Goal: Task Accomplishment & Management: Manage account settings

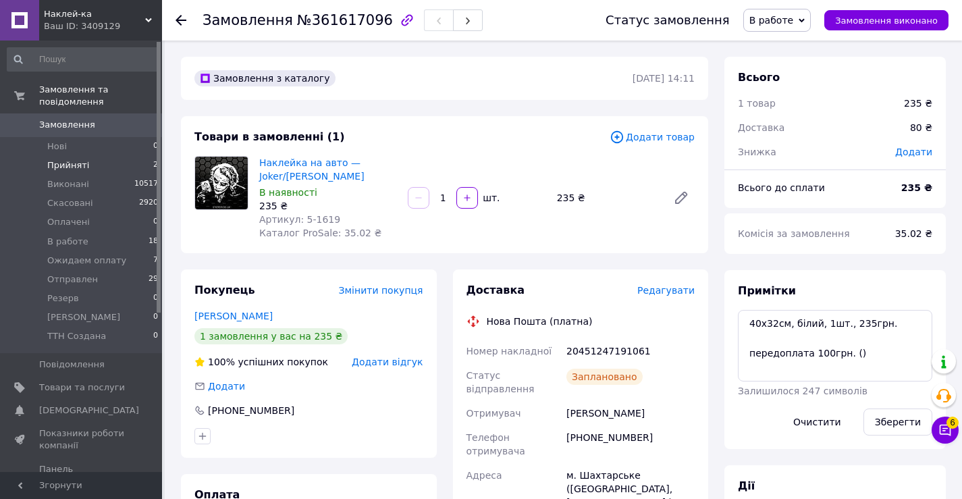
scroll to position [40, 0]
click at [69, 159] on span "Прийняті" at bounding box center [68, 165] width 42 height 12
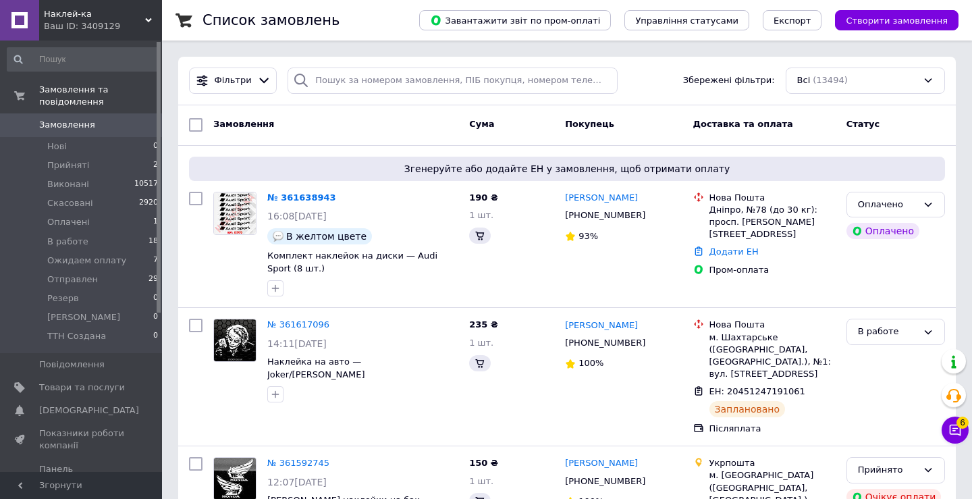
click at [956, 432] on button "Чат з покупцем 6" at bounding box center [955, 429] width 27 height 27
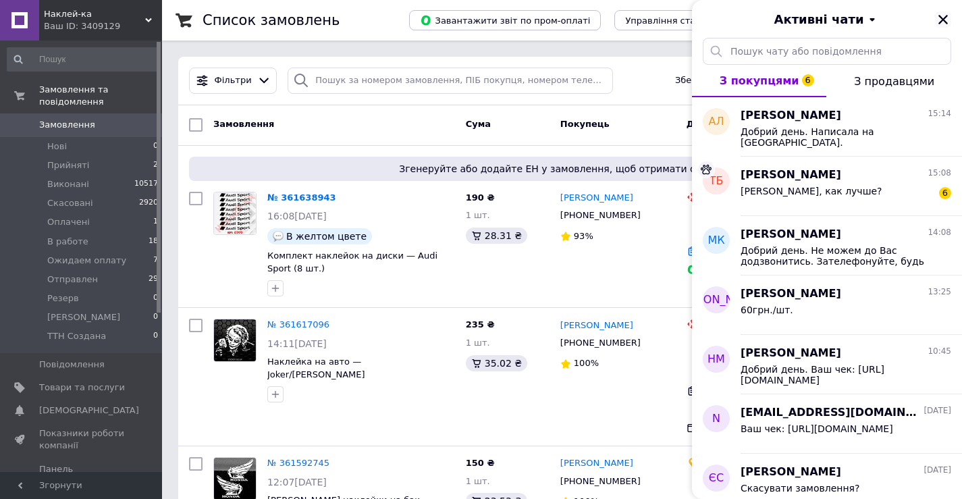
click at [942, 14] on icon "Закрити" at bounding box center [943, 19] width 12 height 12
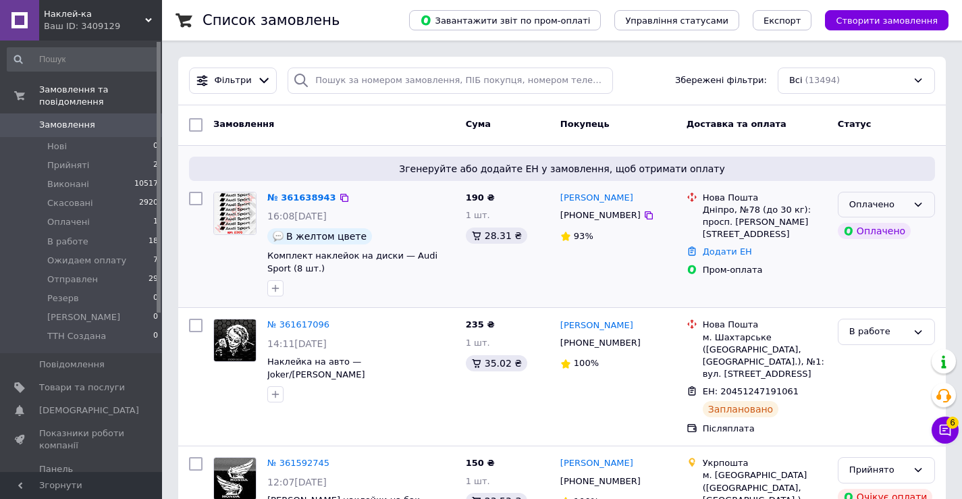
click at [917, 209] on icon at bounding box center [918, 204] width 11 height 11
click at [865, 232] on li "Прийнято" at bounding box center [886, 232] width 96 height 25
click at [292, 196] on link "№ 361638943" at bounding box center [298, 197] width 62 height 10
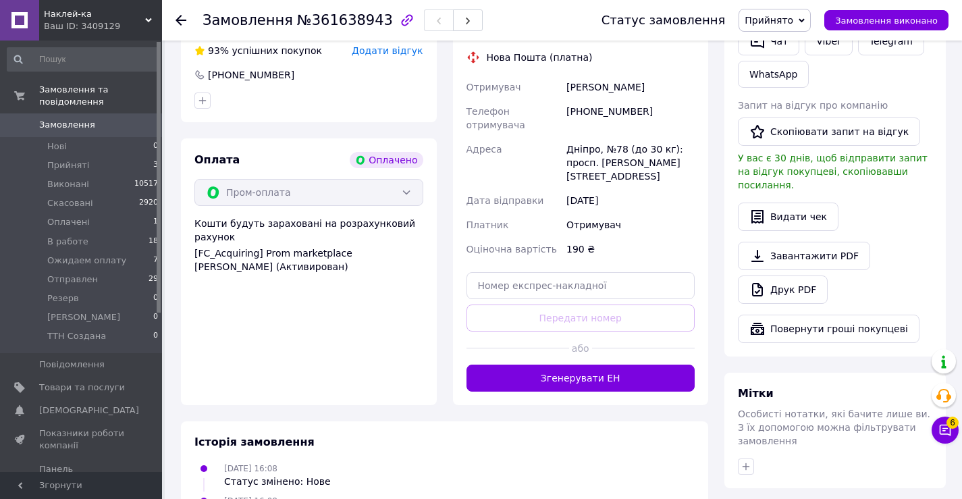
scroll to position [861, 0]
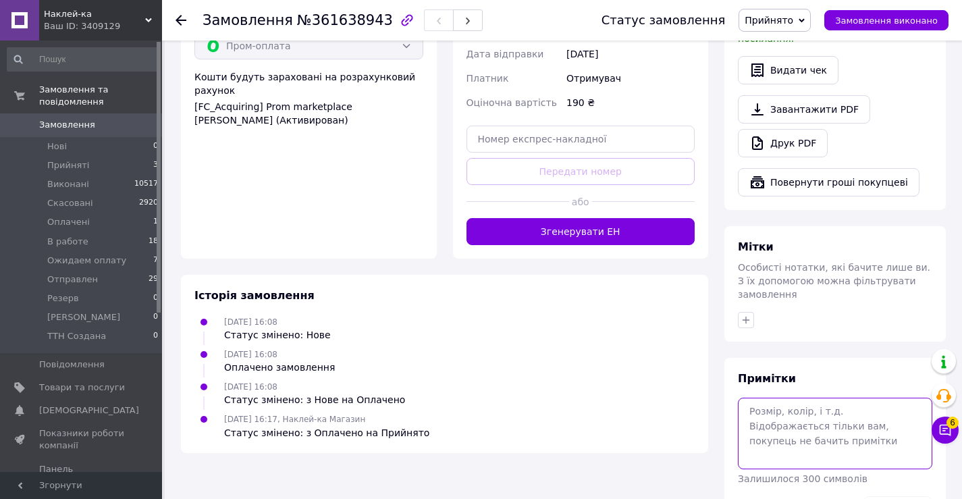
click at [790, 398] on textarea at bounding box center [835, 434] width 194 height 72
type textarea "жовтий"
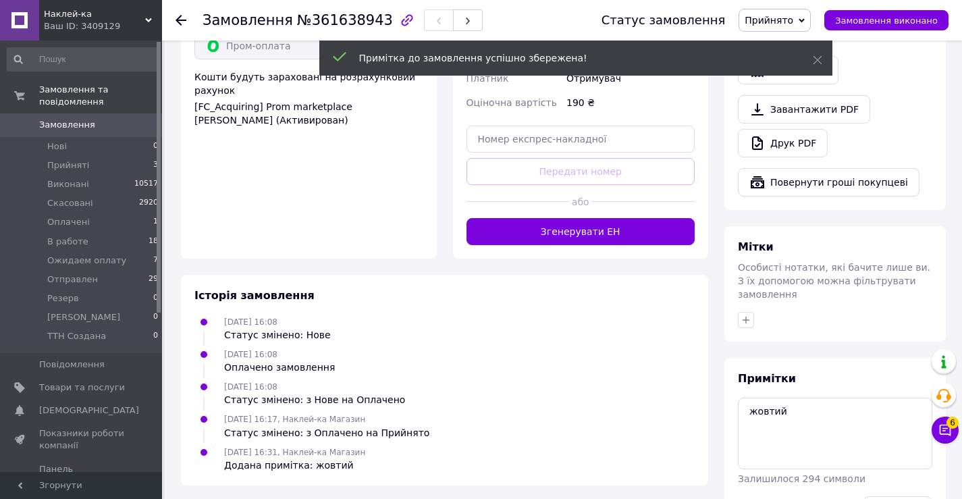
click at [777, 24] on span "Прийнято" at bounding box center [768, 20] width 49 height 11
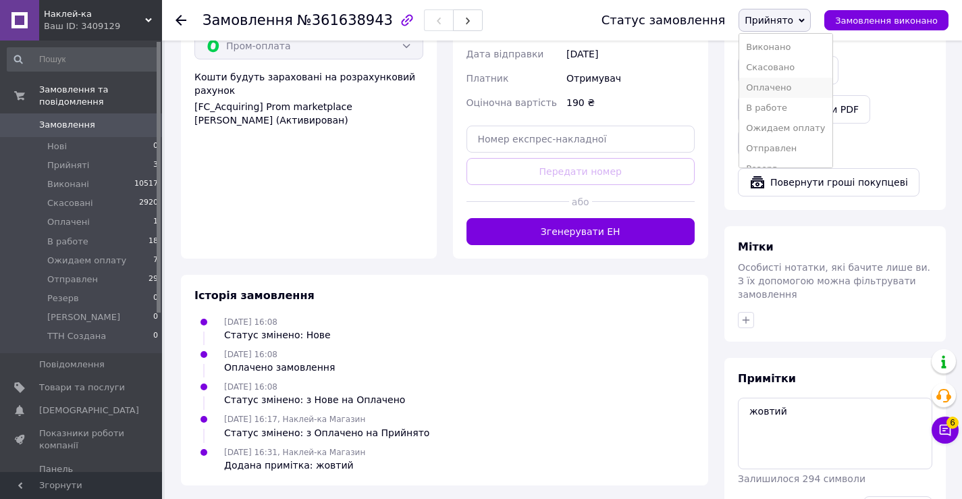
click at [782, 85] on li "Оплачено" at bounding box center [785, 88] width 92 height 20
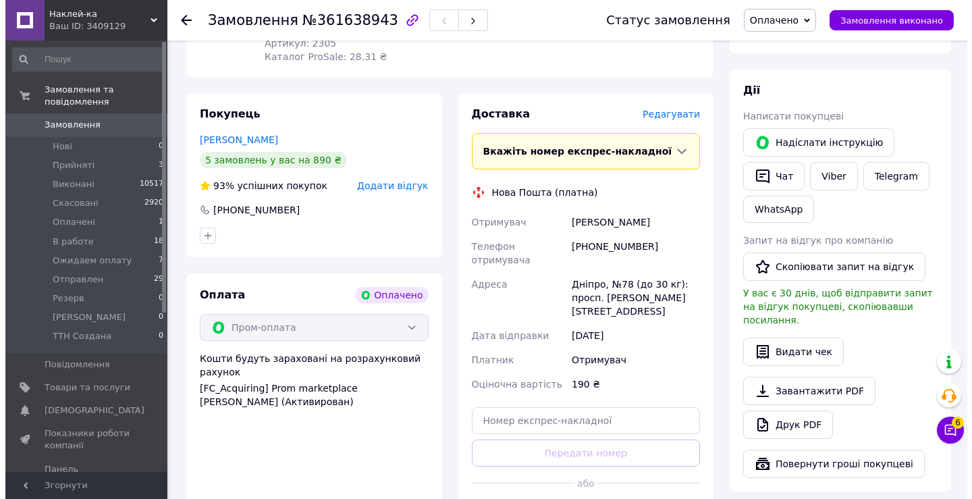
scroll to position [523, 0]
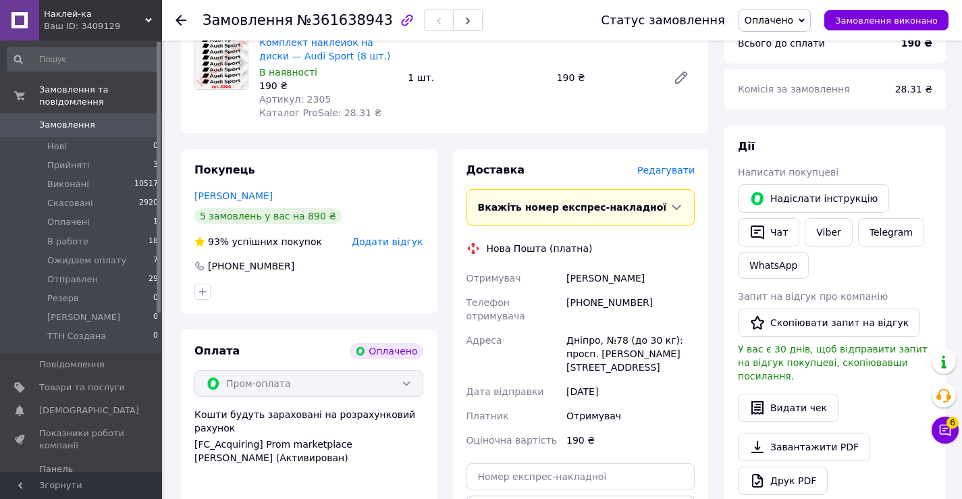
click at [648, 165] on span "Редагувати" at bounding box center [665, 170] width 57 height 11
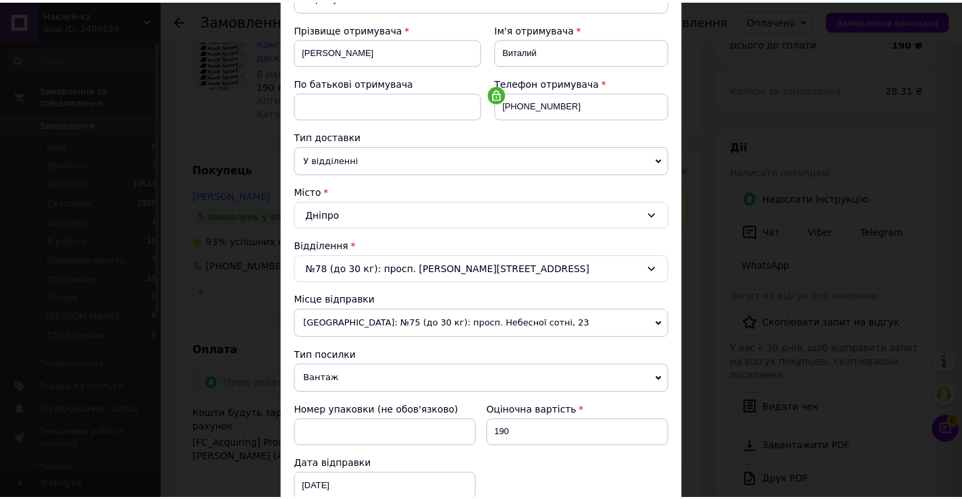
scroll to position [398, 0]
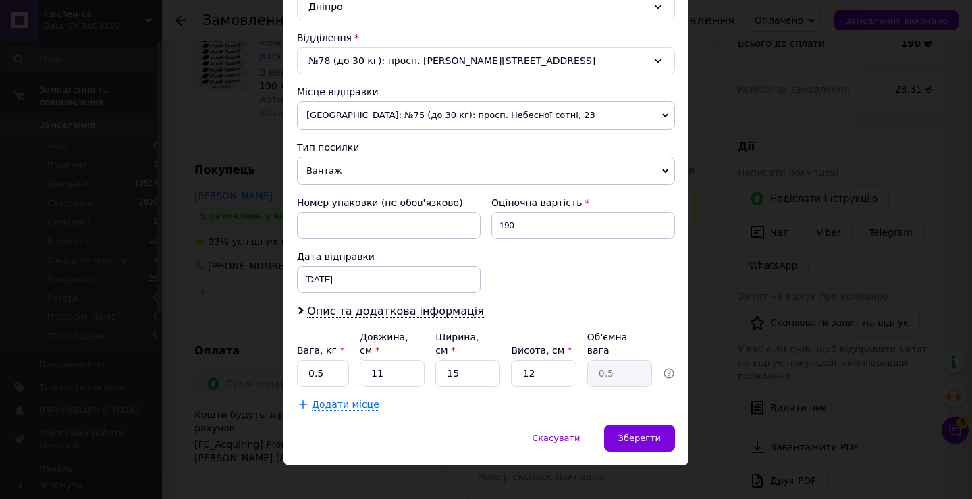
click at [346, 176] on span "Вантаж" at bounding box center [486, 171] width 378 height 28
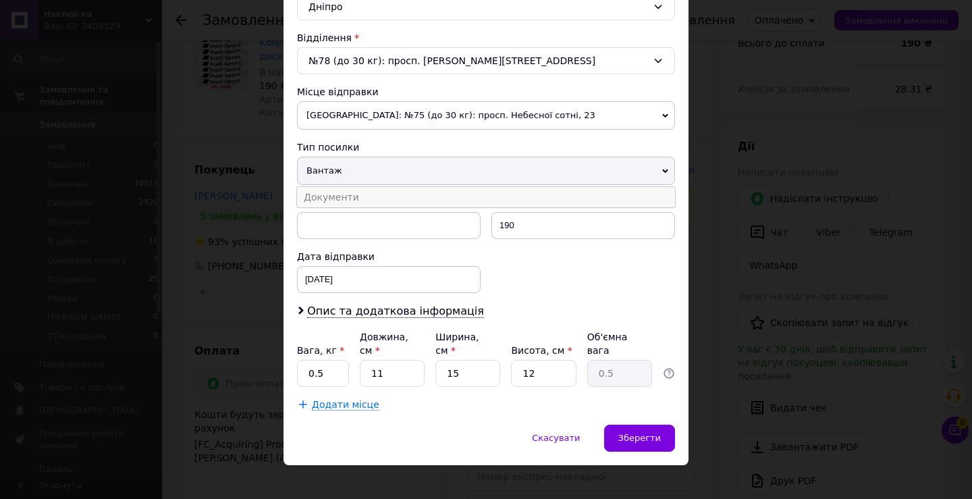
click at [349, 199] on li "Документи" at bounding box center [486, 197] width 378 height 20
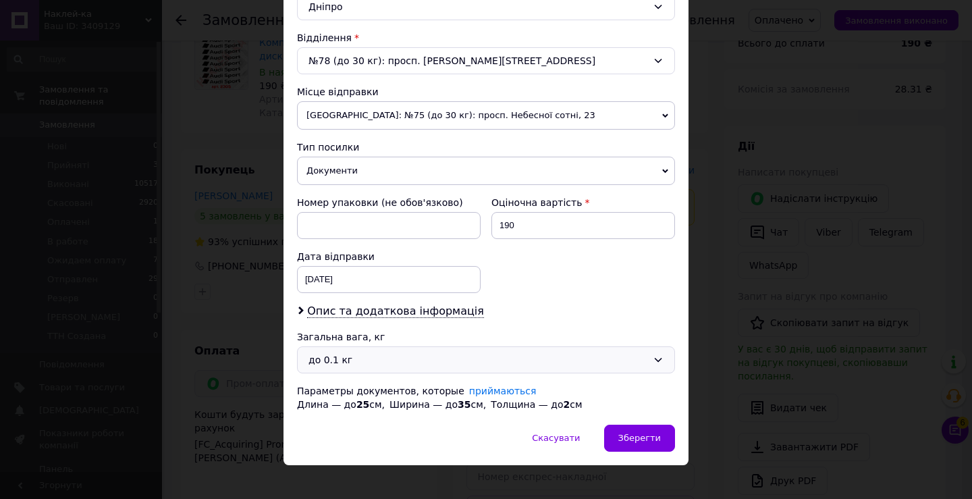
click at [379, 363] on div "до 0.1 кг" at bounding box center [477, 359] width 339 height 15
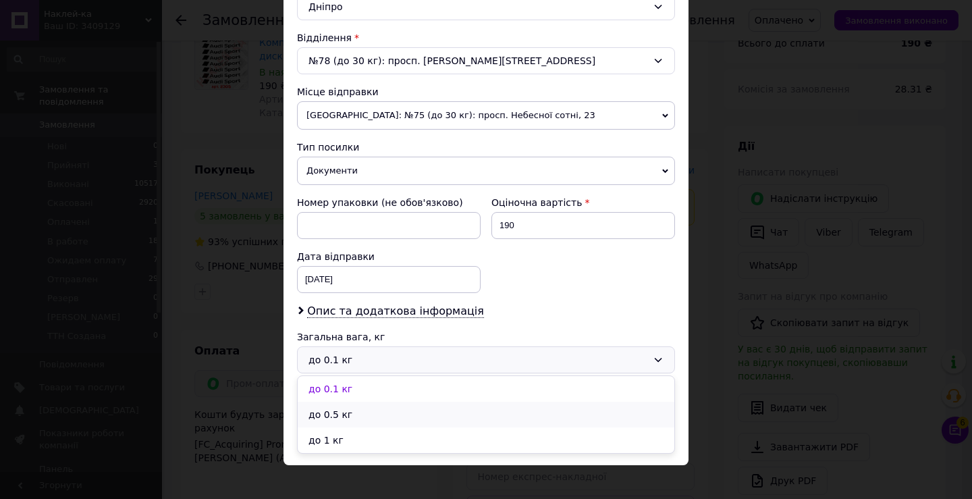
click at [379, 414] on li "до 0.5 кг" at bounding box center [486, 415] width 377 height 26
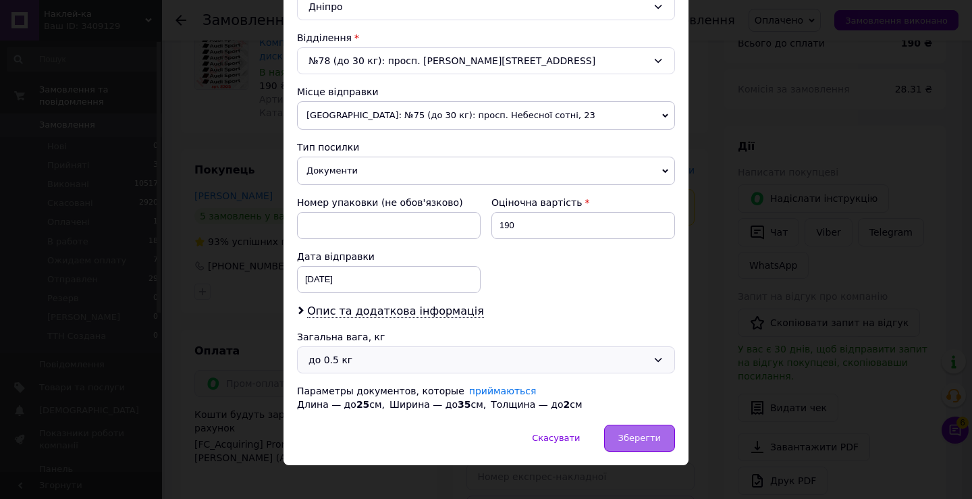
click at [642, 433] on span "Зберегти" at bounding box center [639, 438] width 43 height 10
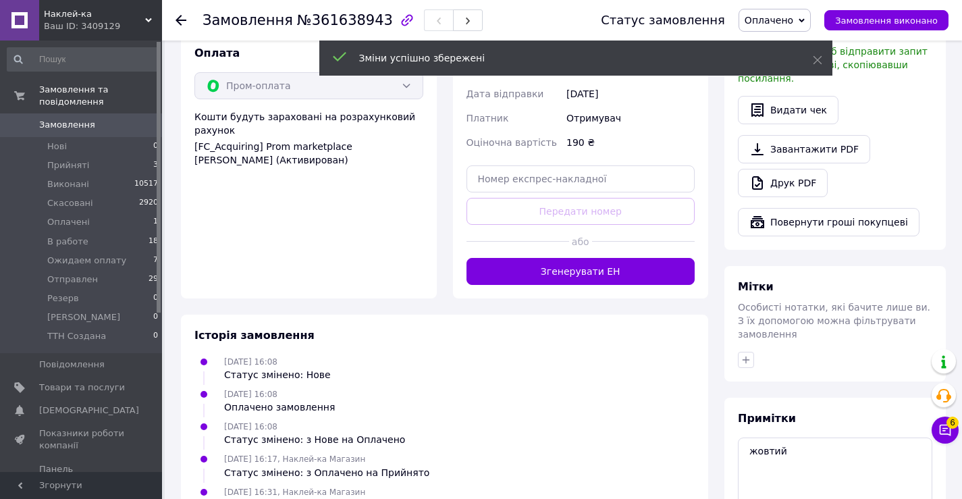
scroll to position [861, 0]
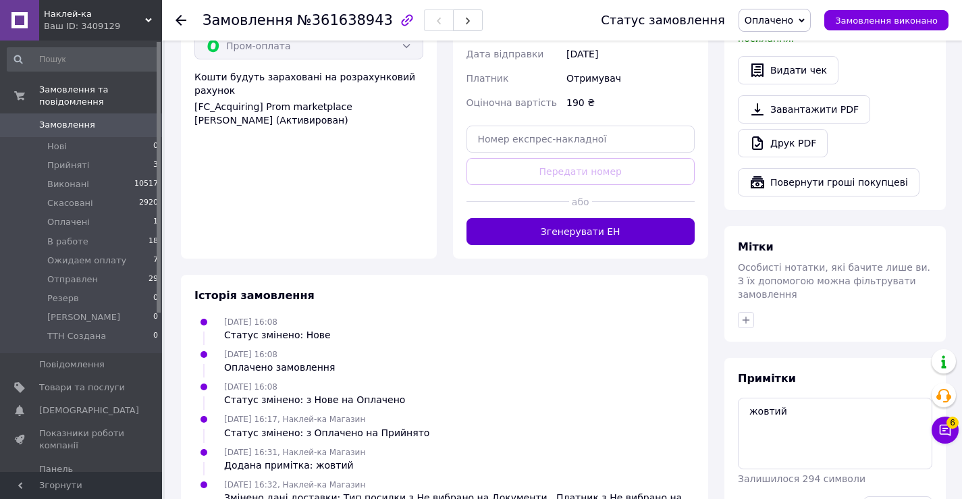
click at [551, 218] on button "Згенерувати ЕН" at bounding box center [580, 231] width 229 height 27
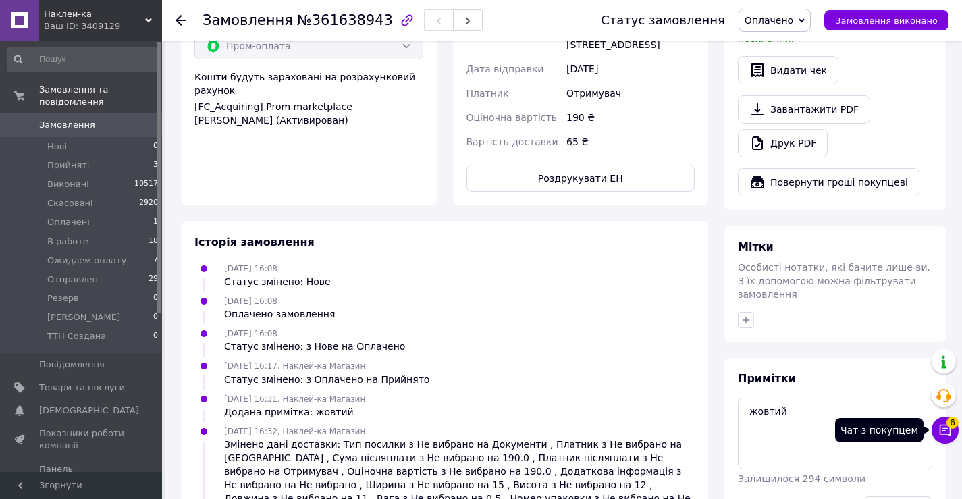
click at [947, 435] on icon at bounding box center [944, 429] width 13 height 13
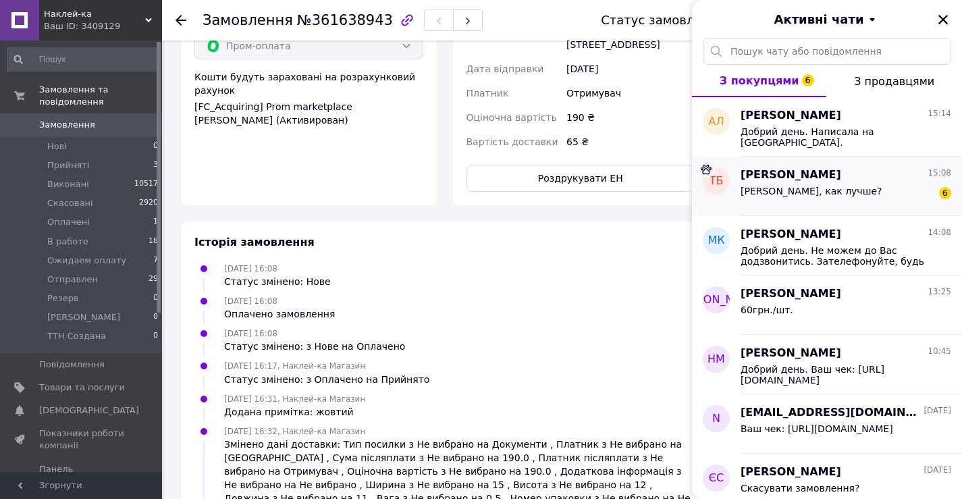
click at [866, 198] on div "[PERSON_NAME], как лучше? 6" at bounding box center [845, 194] width 211 height 22
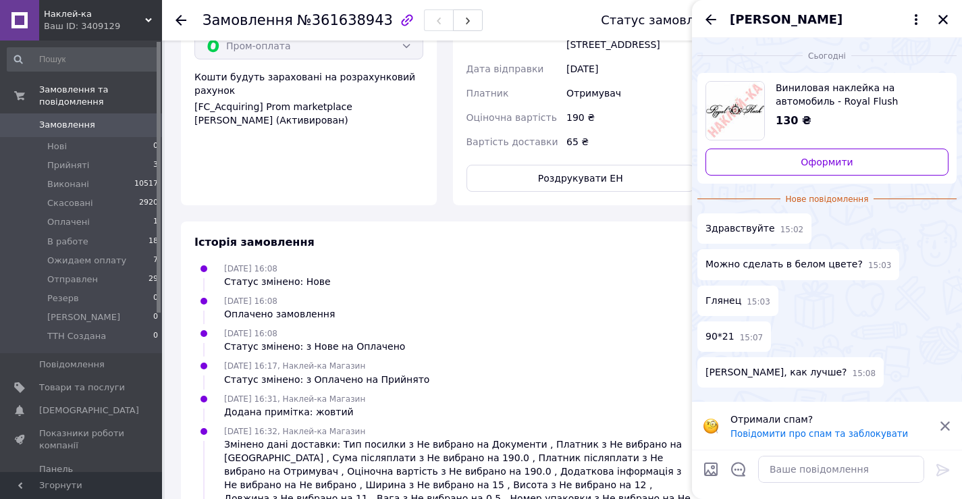
scroll to position [890, 0]
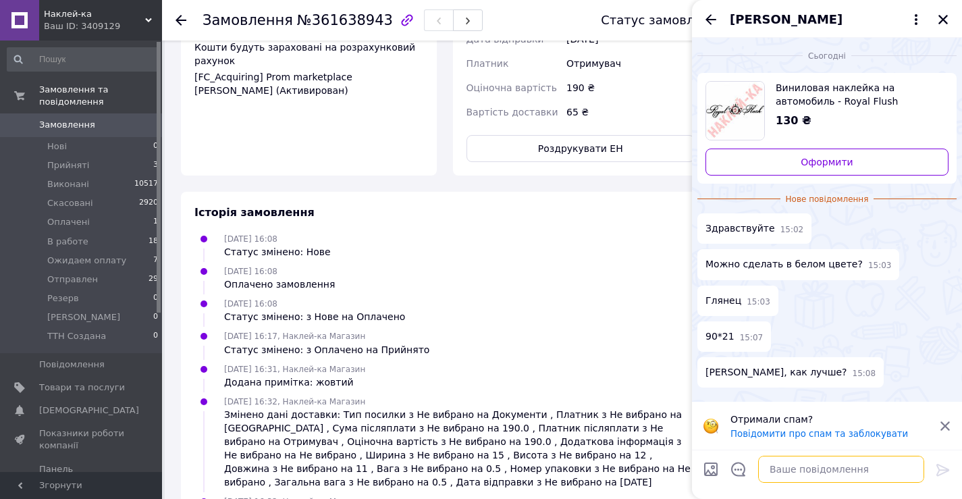
click at [867, 474] on textarea at bounding box center [841, 469] width 166 height 27
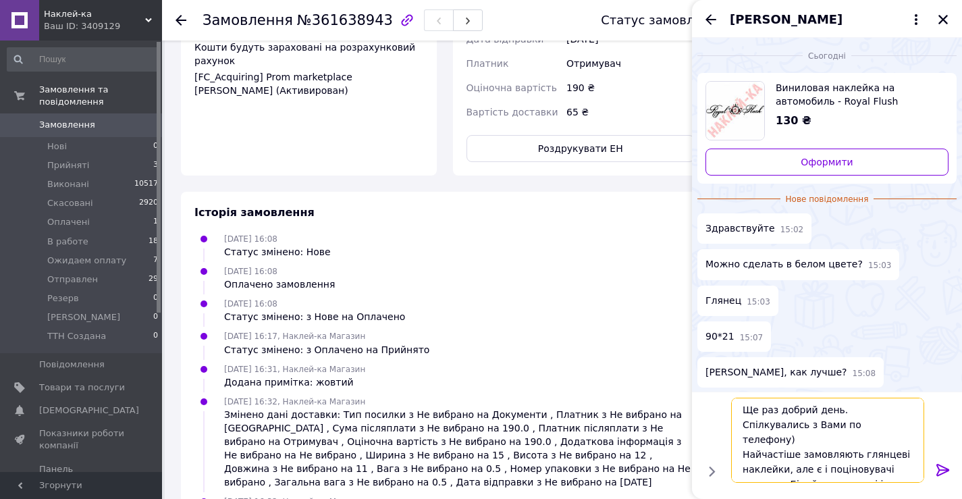
scroll to position [9, 0]
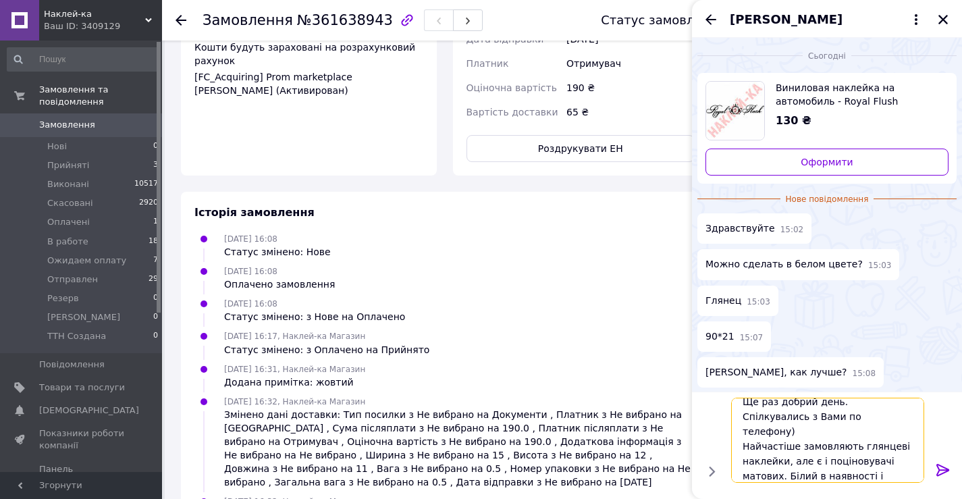
type textarea "Ще раз добрий день. Спілкувались з Вами по телефону) Найчастіше замовляють глян…"
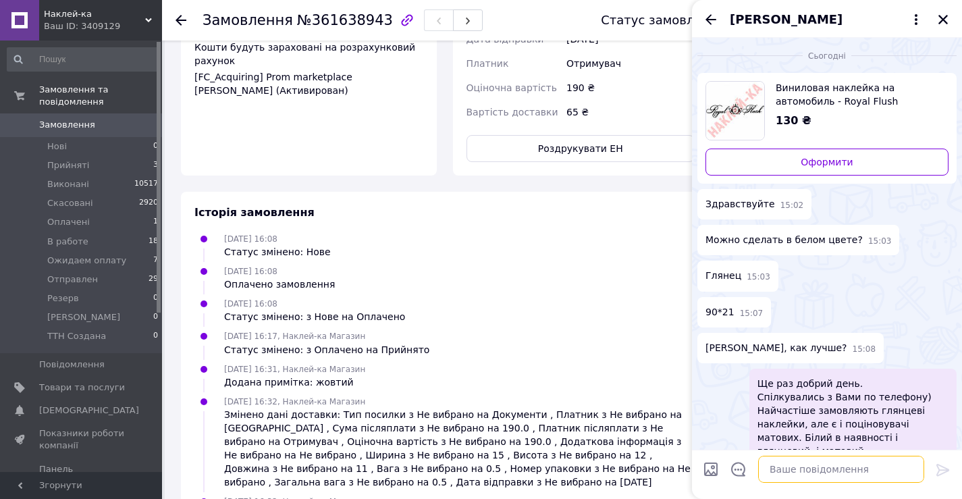
scroll to position [22, 0]
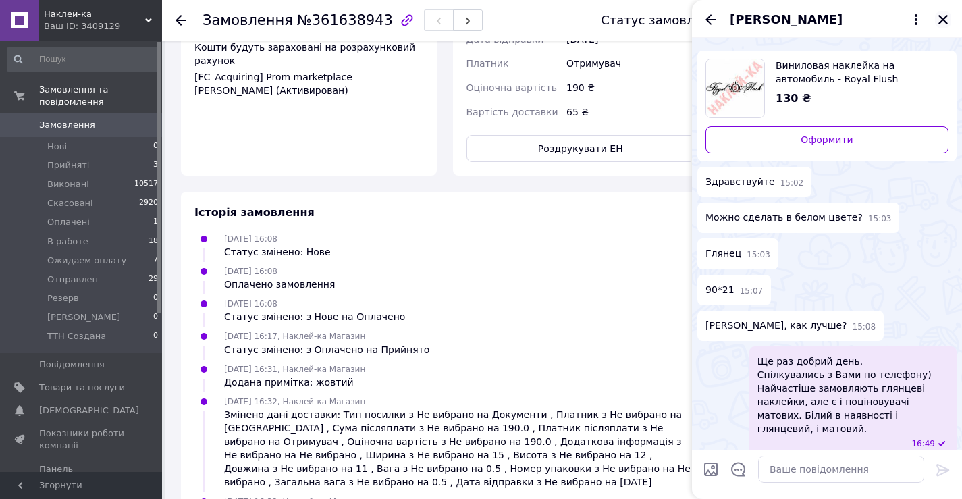
click at [938, 14] on icon "Закрити" at bounding box center [943, 19] width 12 height 12
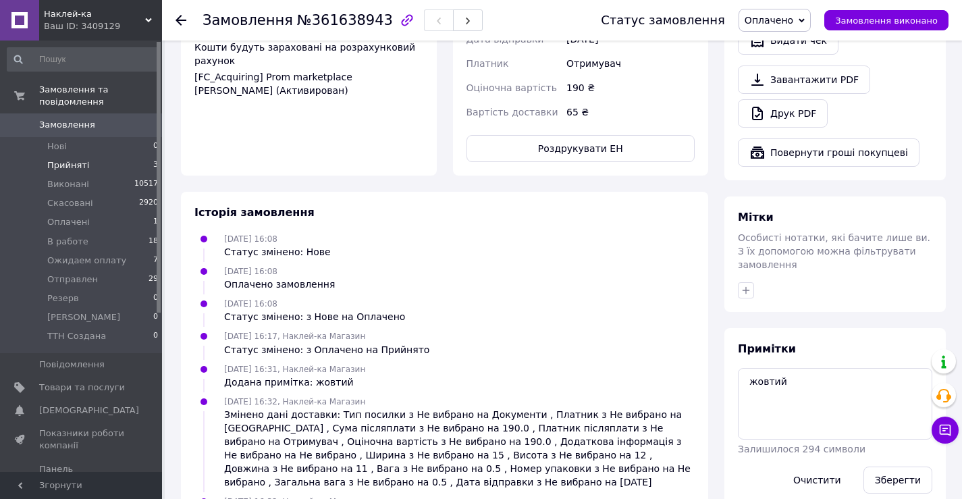
click at [71, 159] on span "Прийняті" at bounding box center [68, 165] width 42 height 12
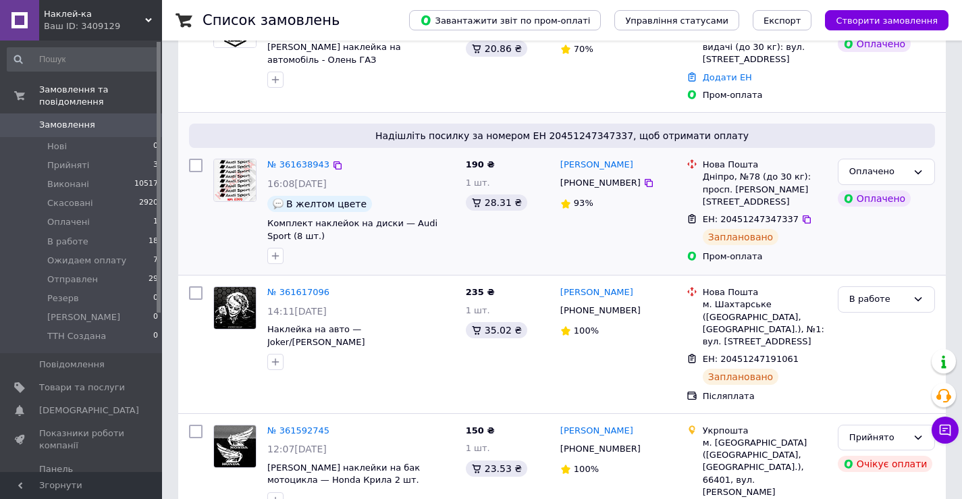
scroll to position [67, 0]
